Goal: Task Accomplishment & Management: Use online tool/utility

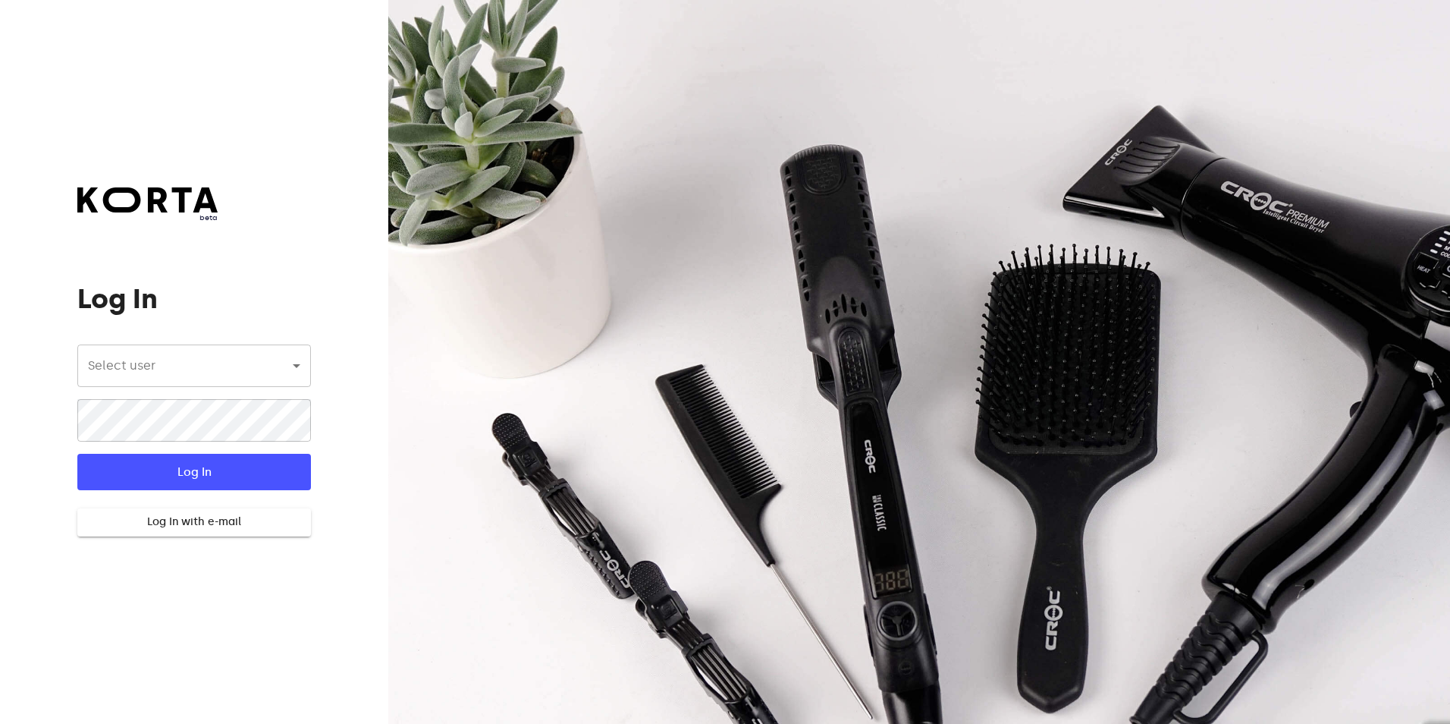
click at [302, 372] on body "beta Log In Select user ​ ​ ​ Log In Log In with e-mail Need an Account? Create…" at bounding box center [725, 362] width 1450 height 724
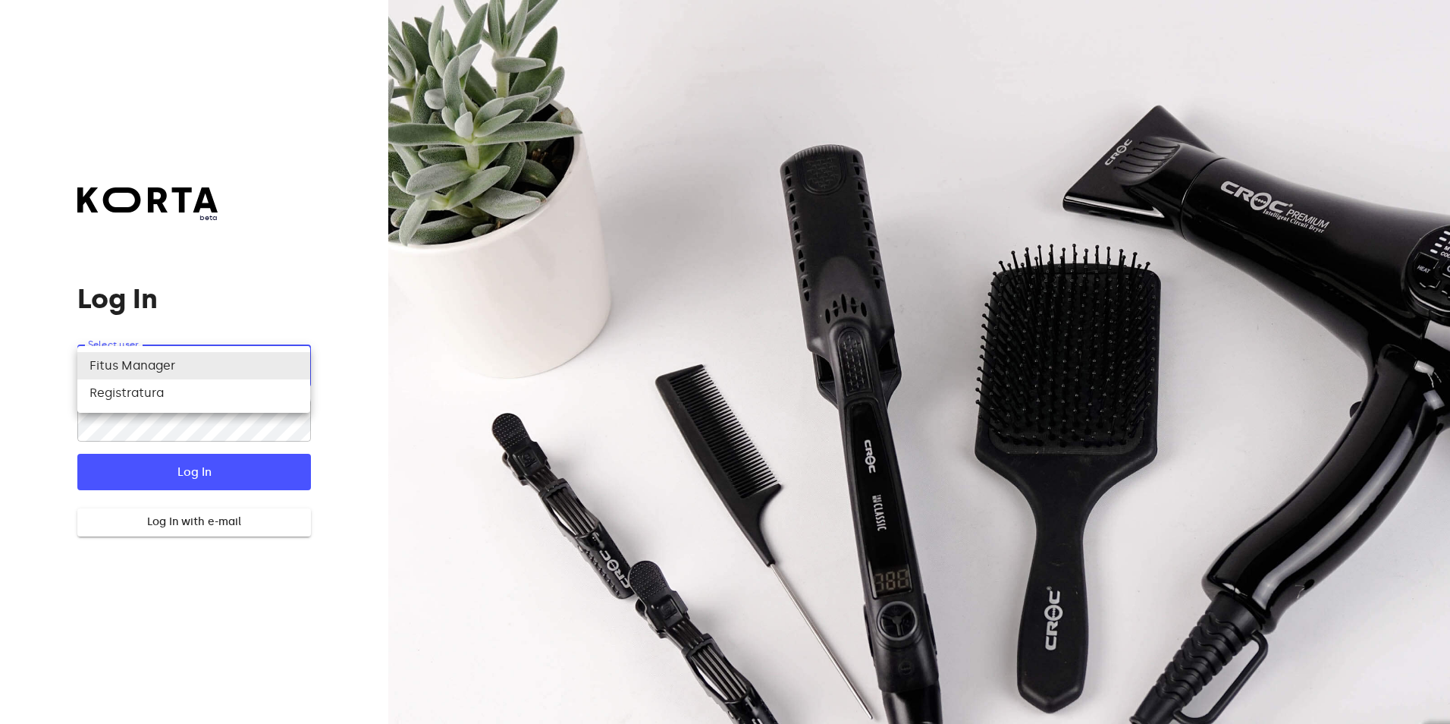
click at [285, 401] on li "Registratura" at bounding box center [193, 392] width 233 height 27
type input "74"
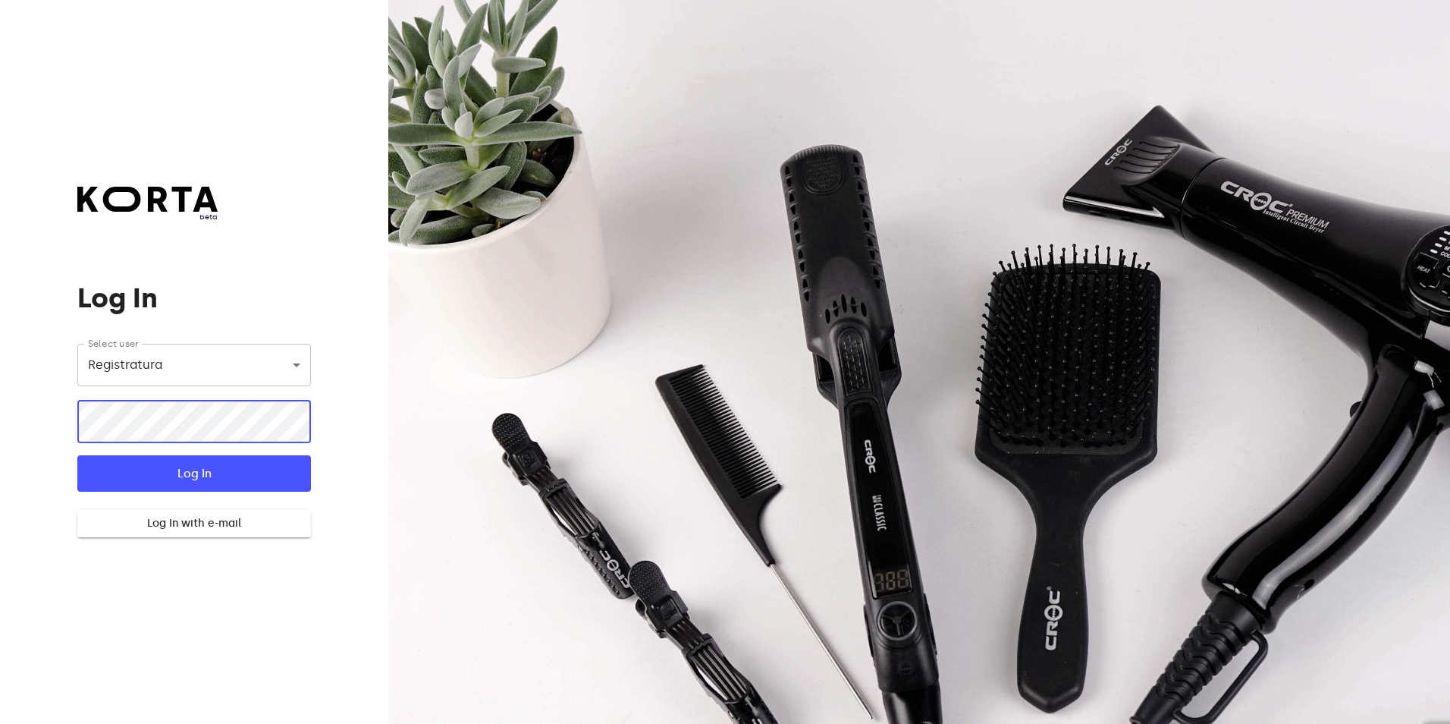
click at [299, 376] on body "beta Log In Select user Registratura 74 ​ ​ Log In Log In with e-mail Need an A…" at bounding box center [725, 362] width 1450 height 724
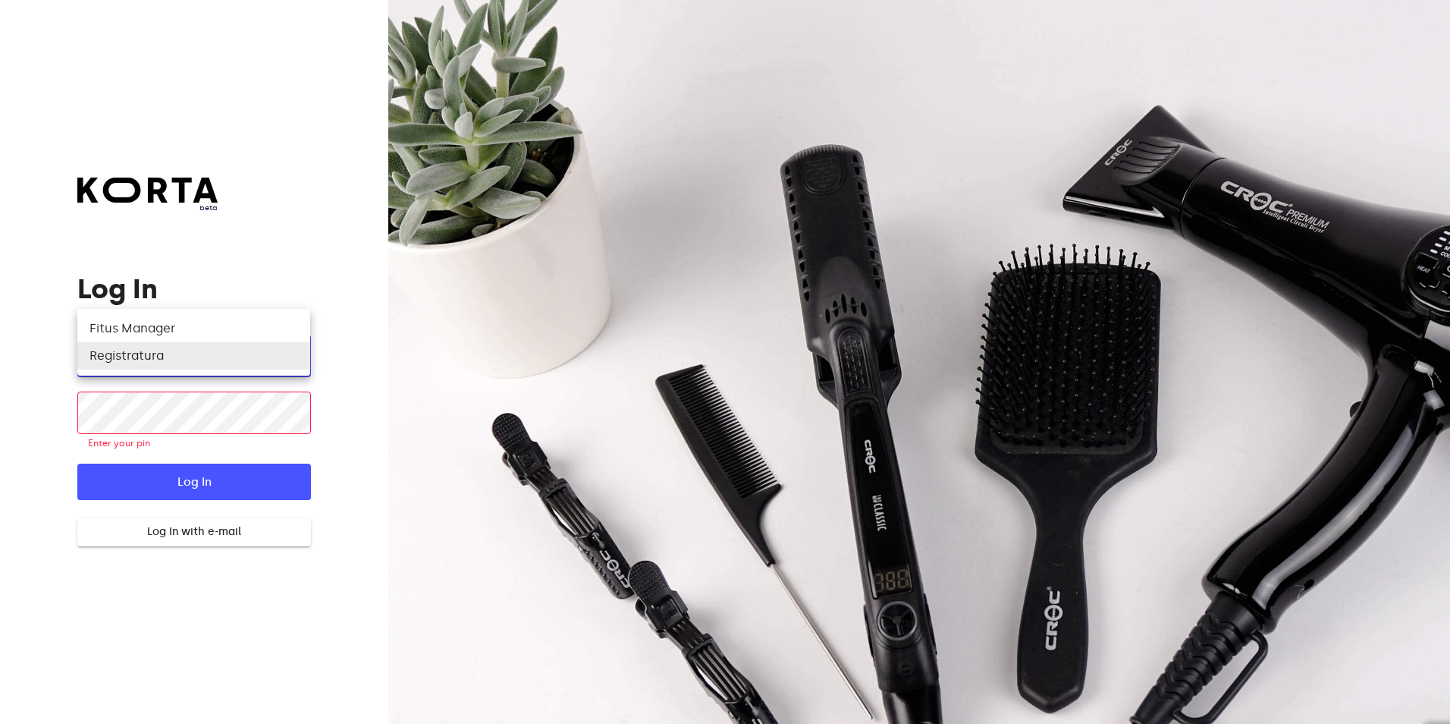
click at [275, 405] on div at bounding box center [725, 362] width 1450 height 724
click at [275, 405] on div "Fitus Manager Registratura" at bounding box center [725, 362] width 1450 height 724
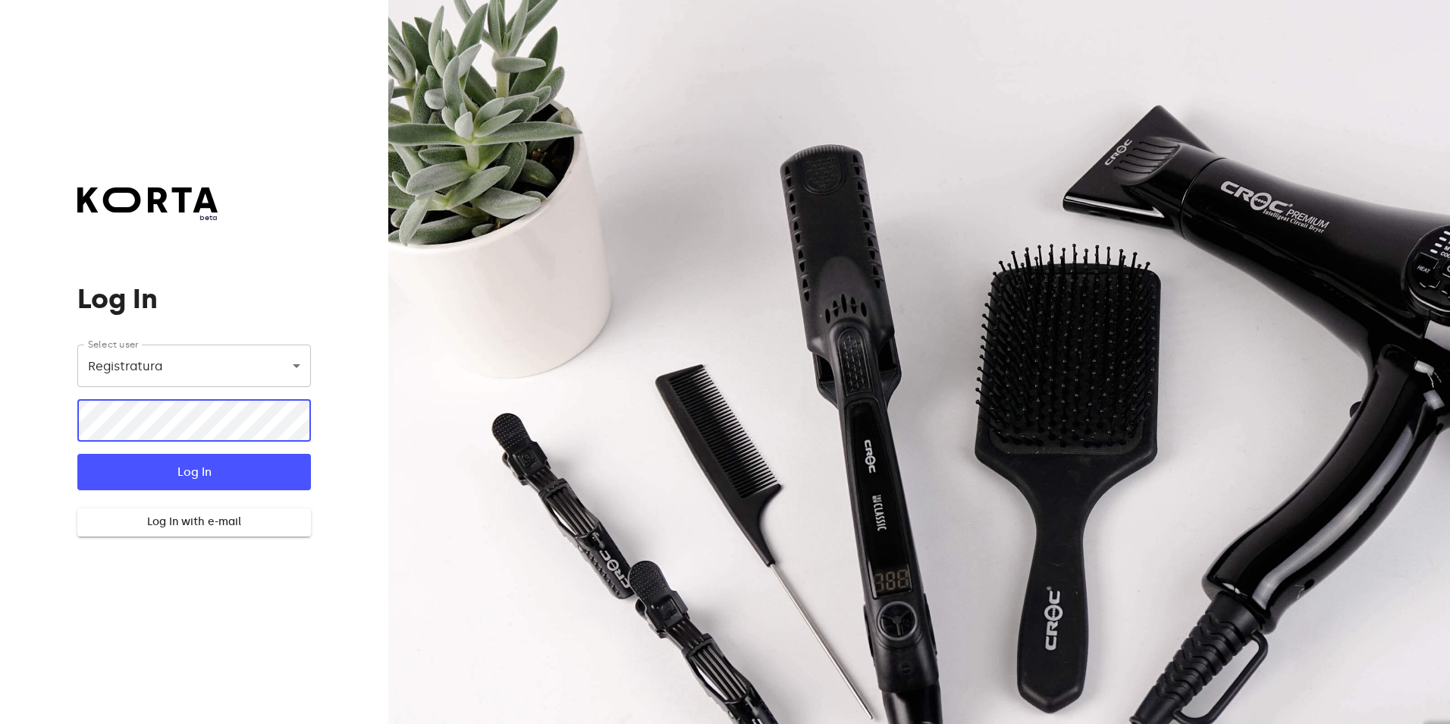
click at [77, 454] on button "Log In" at bounding box center [193, 472] width 233 height 36
